Goal: Check status: Check status

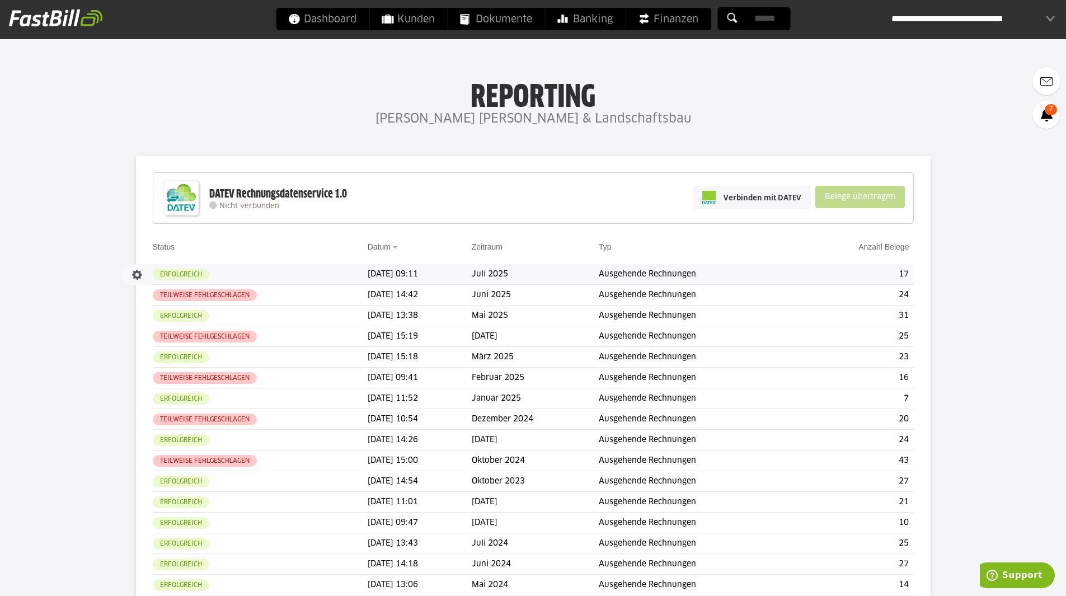
click at [628, 274] on td "Ausgehende Rechnungen" at bounding box center [699, 274] width 201 height 21
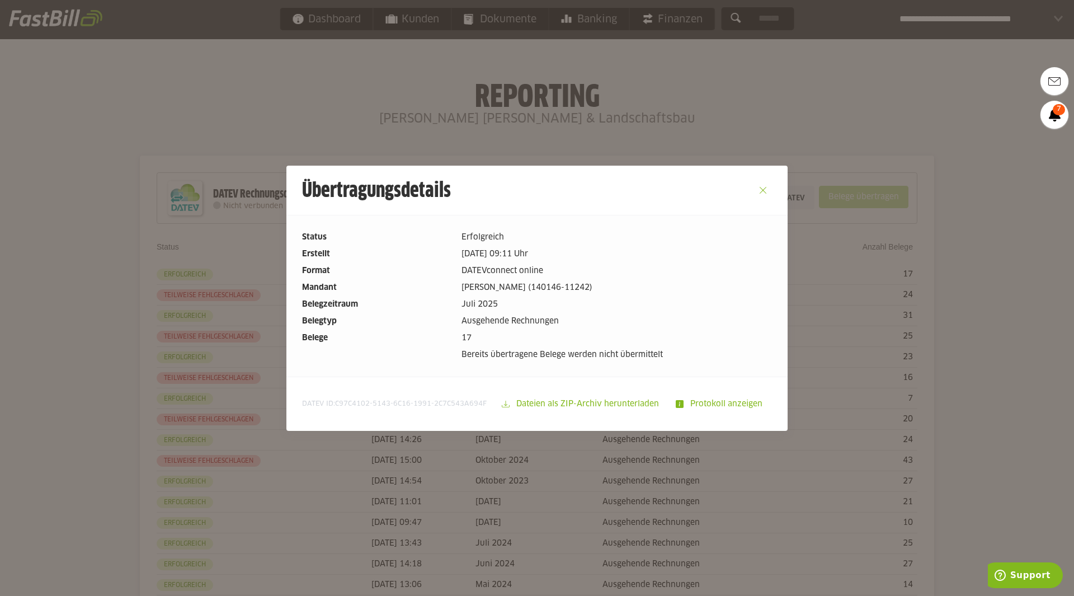
click at [758, 189] on button "Close" at bounding box center [763, 190] width 18 height 18
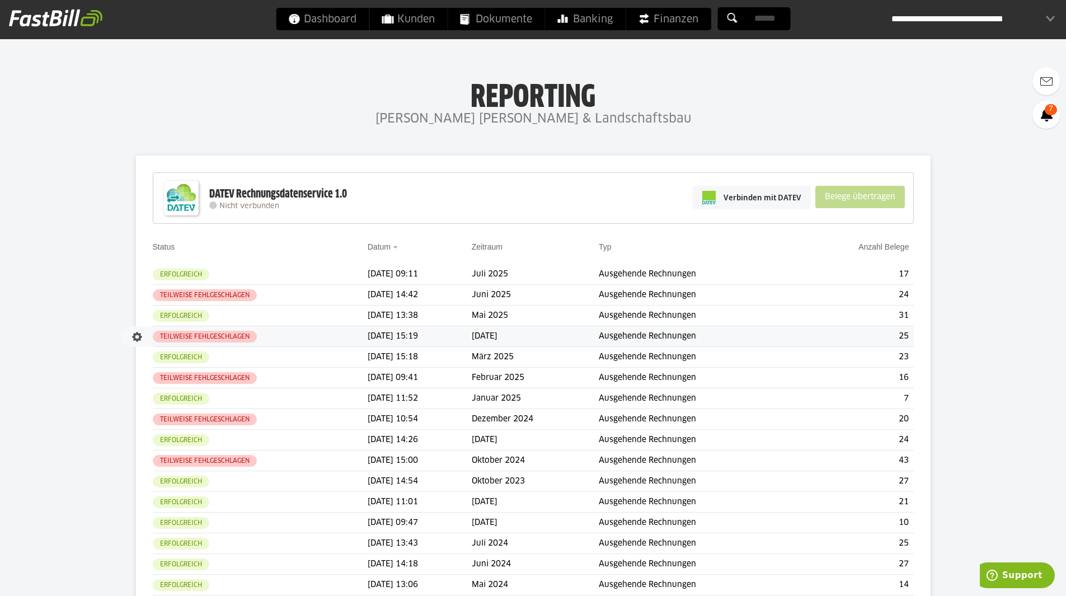
scroll to position [219, 0]
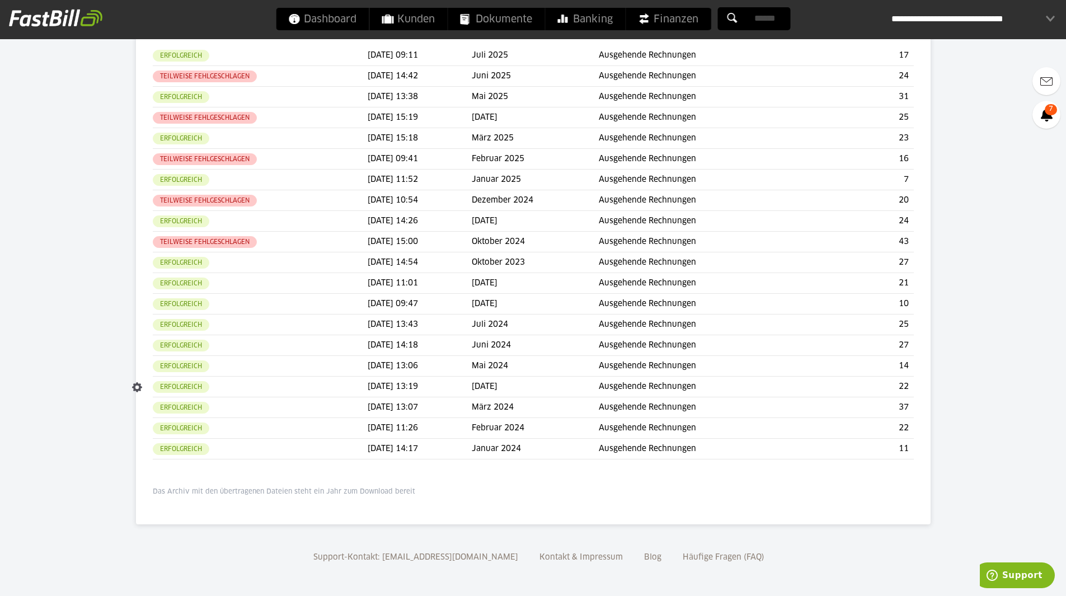
drag, startPoint x: 618, startPoint y: 386, endPoint x: 544, endPoint y: 380, distance: 74.1
click at [503, 384] on td "[DATE]" at bounding box center [535, 387] width 127 height 21
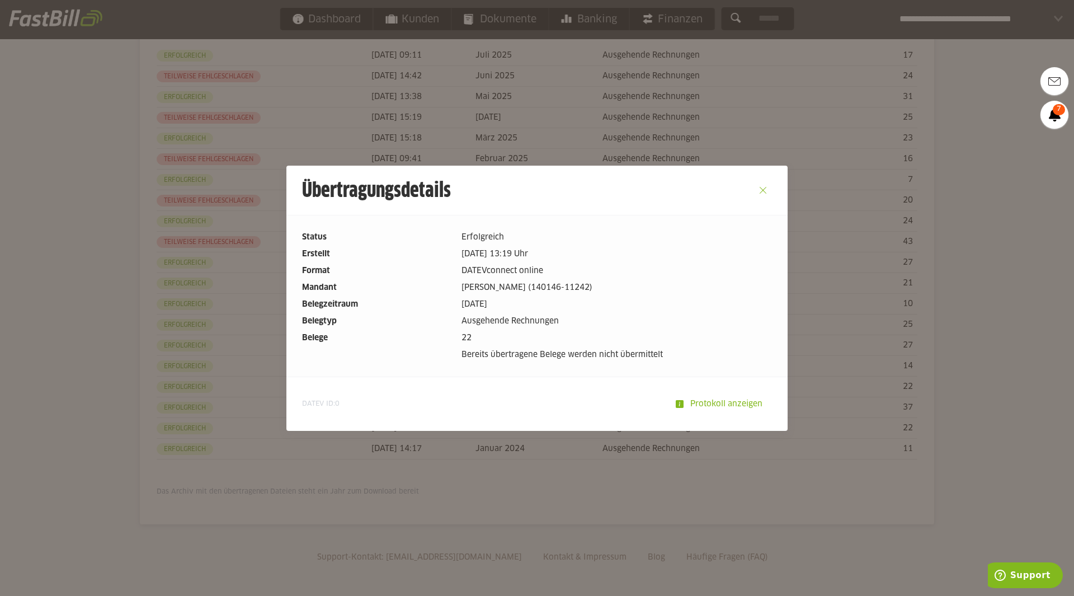
click at [758, 189] on button "Close" at bounding box center [763, 190] width 18 height 18
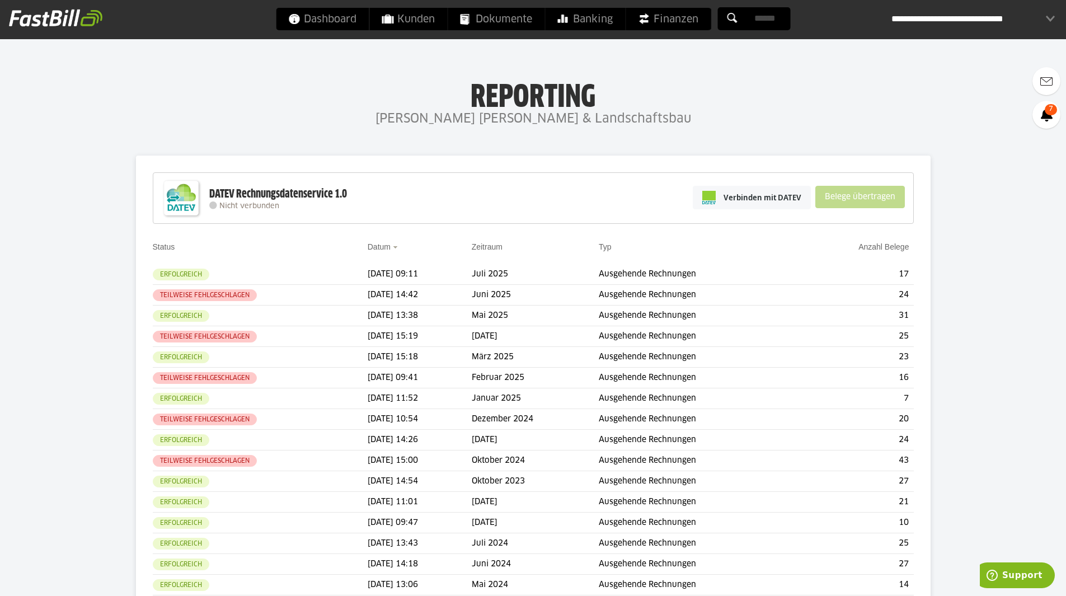
click at [963, 17] on div "**********" at bounding box center [972, 19] width 163 height 22
